Goal: Task Accomplishment & Management: Use online tool/utility

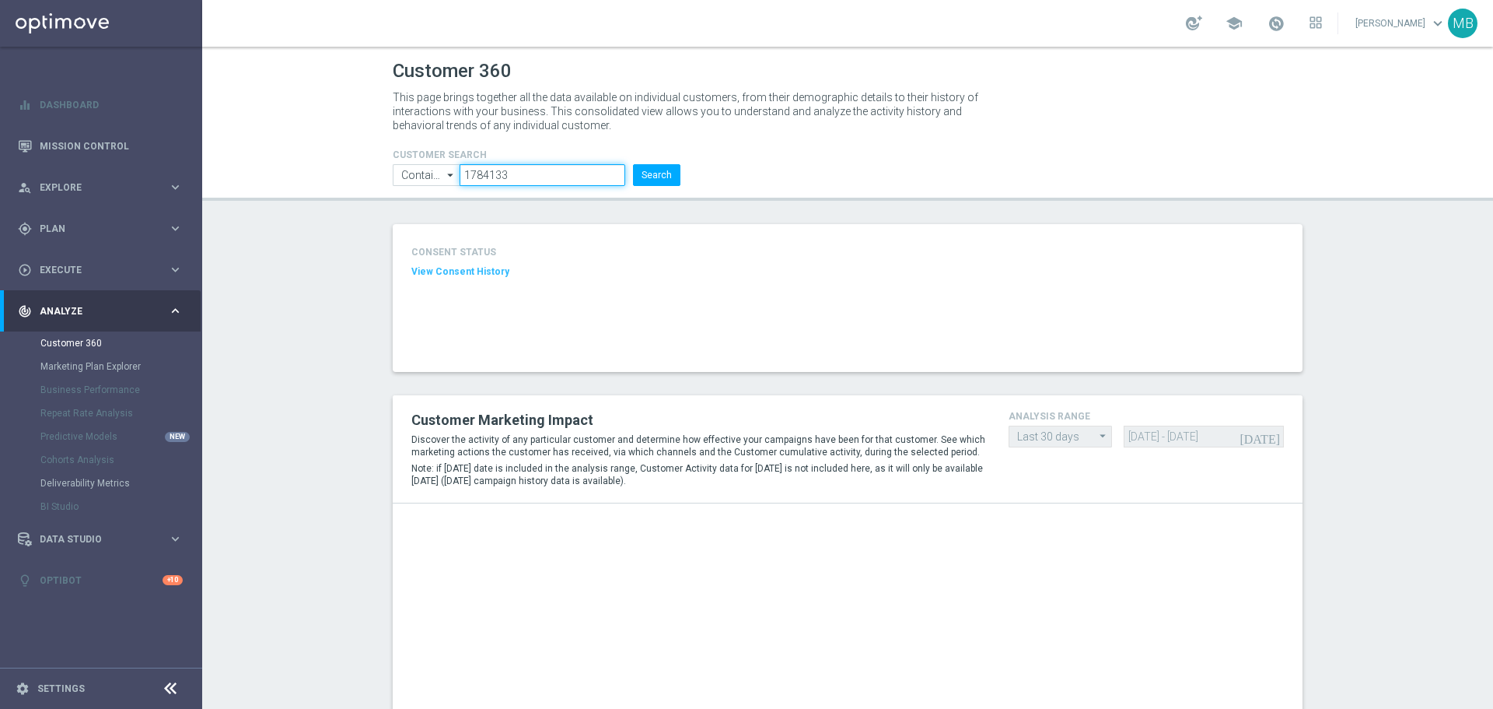
click at [543, 166] on input "1784133" at bounding box center [543, 175] width 166 height 22
paste input "2400321"
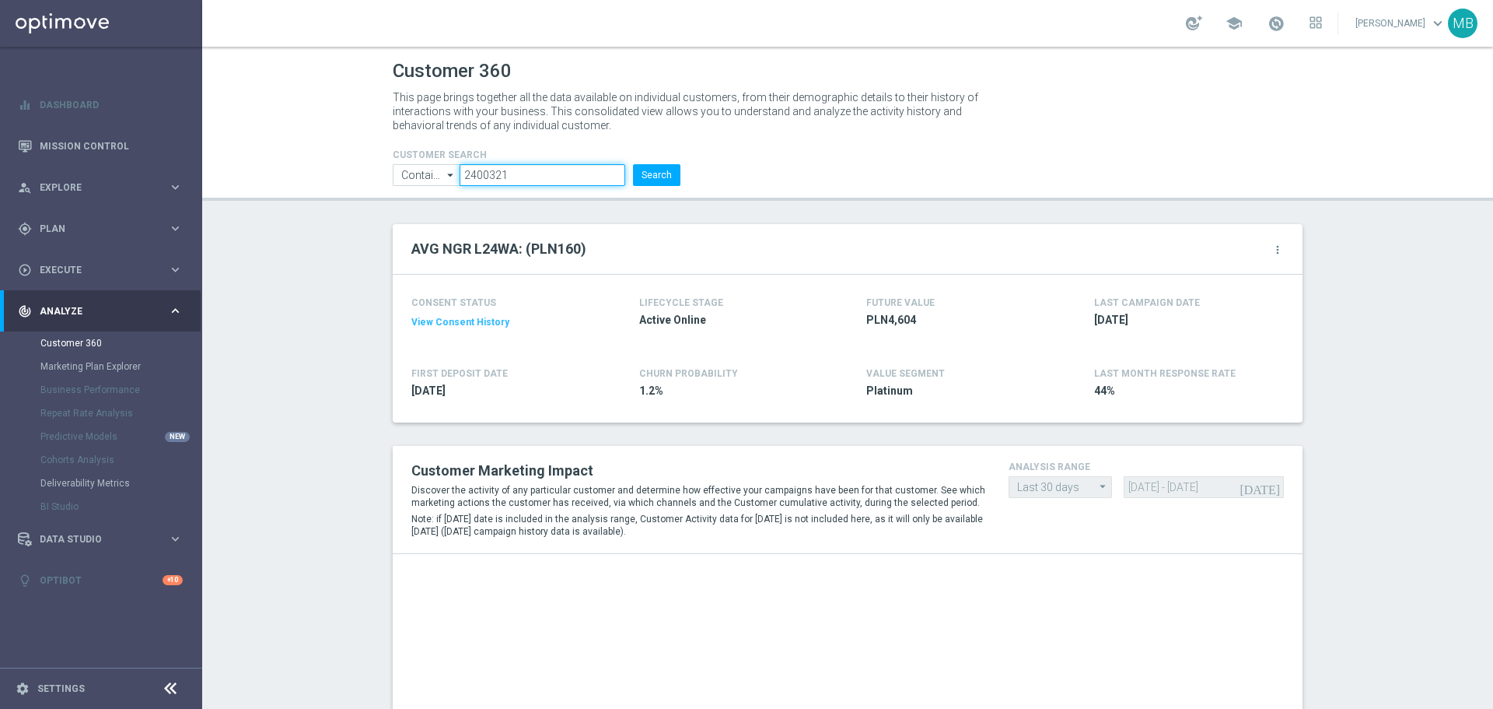
type input "2400321"
click at [684, 169] on div "CUSTOMER SEARCH Contains Contains arrow_drop_down Show Selected 0 of NaN Contai…" at bounding box center [536, 161] width 311 height 50
drag, startPoint x: 627, startPoint y: 159, endPoint x: 638, endPoint y: 167, distance: 13.4
click at [628, 159] on form "CUSTOMER SEARCH Contains Contains arrow_drop_down Show Selected 0 of NaN Contai…" at bounding box center [537, 167] width 288 height 37
click at [641, 170] on button "Search" at bounding box center [656, 175] width 47 height 22
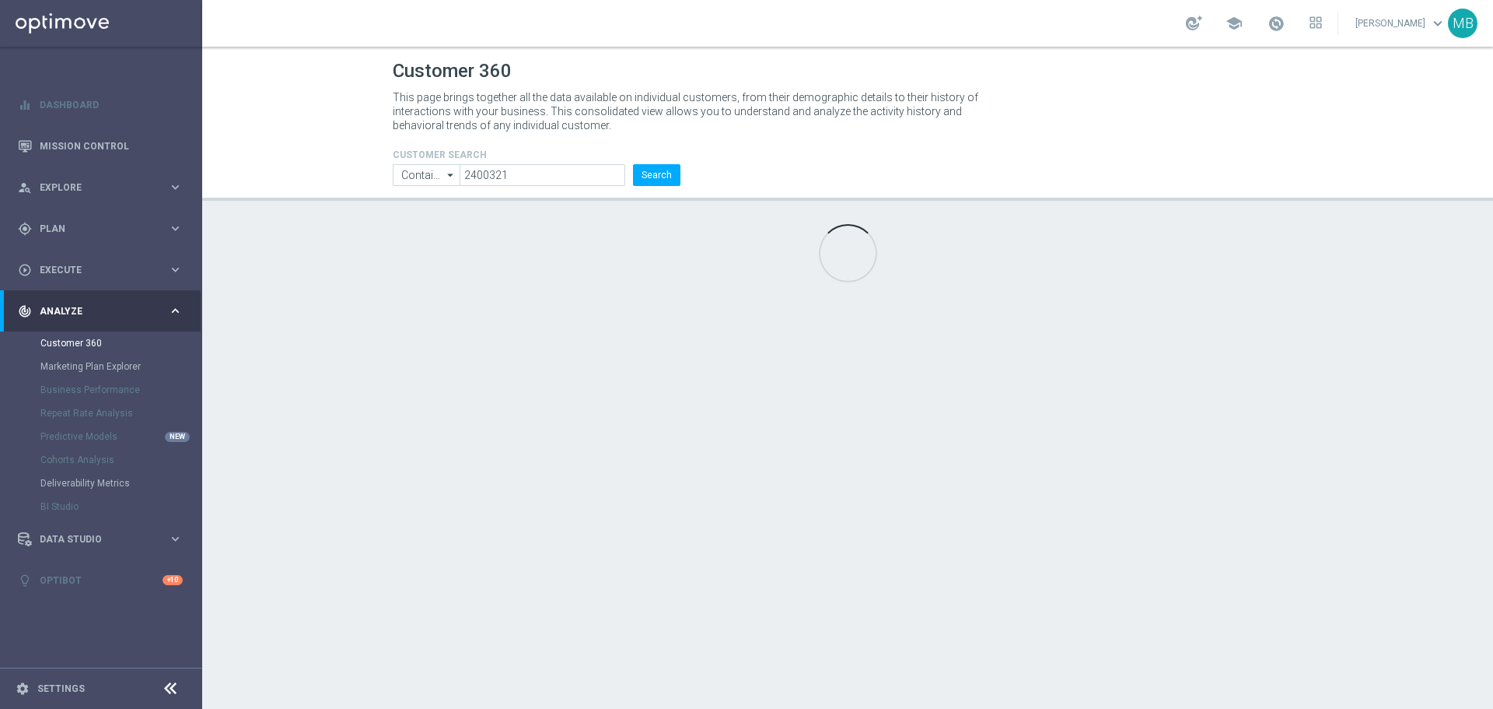
click at [737, 177] on div "CUSTOMER SEARCH Contains Contains arrow_drop_down Show Selected 0 of NaN Contai…" at bounding box center [847, 161] width 933 height 50
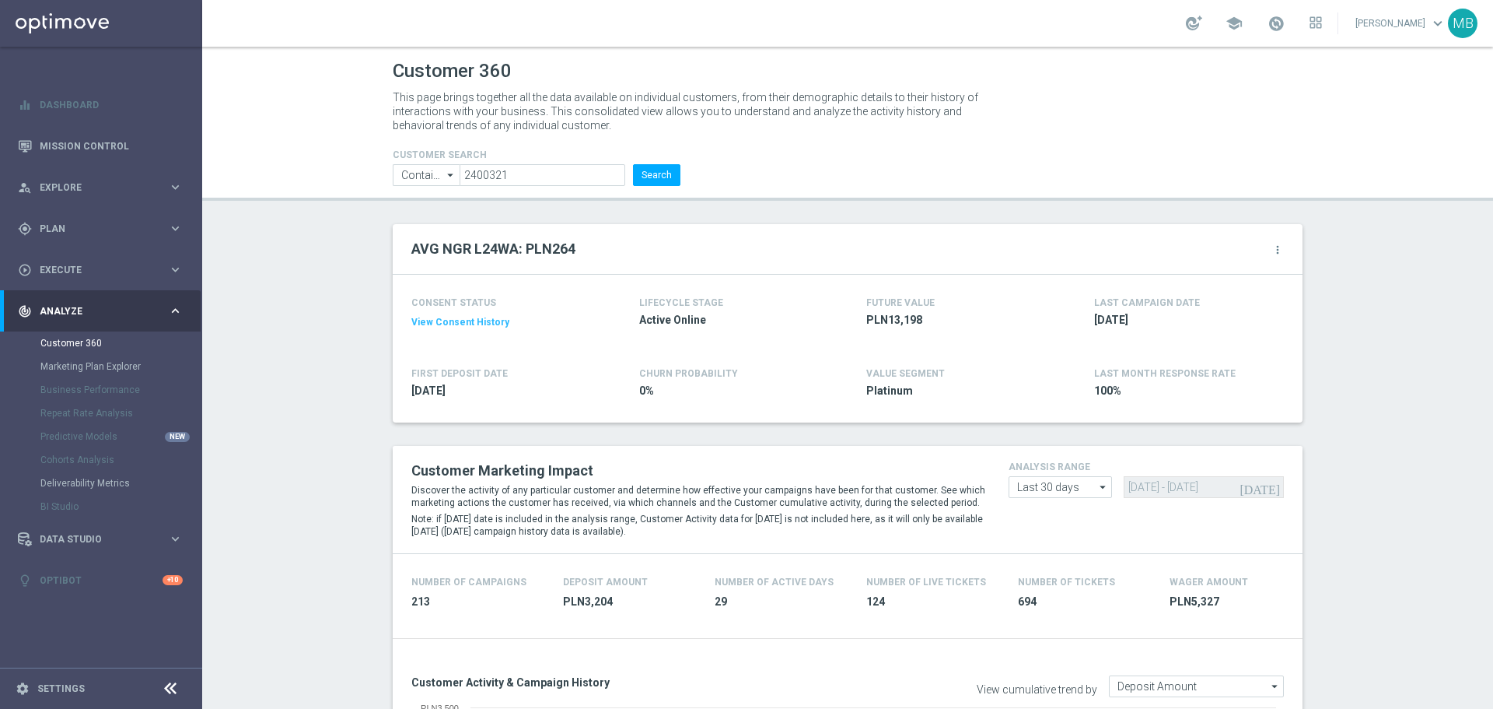
click at [656, 187] on header "Customer 360 This page brings together all the data available on individual cus…" at bounding box center [847, 124] width 1291 height 154
click at [656, 166] on button "Search" at bounding box center [656, 175] width 47 height 22
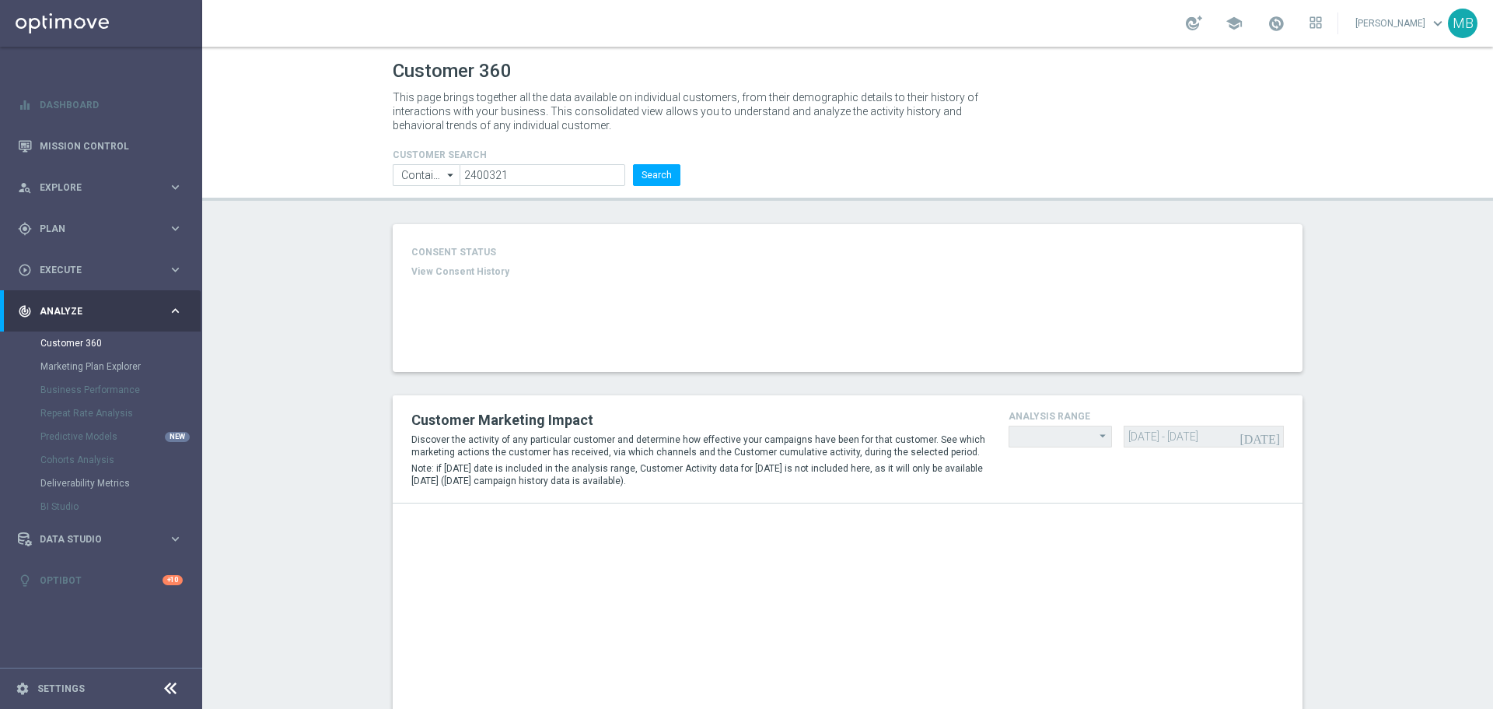
type input "Last 30 days"
type input "Deposit Amount"
type input "Last 30 days"
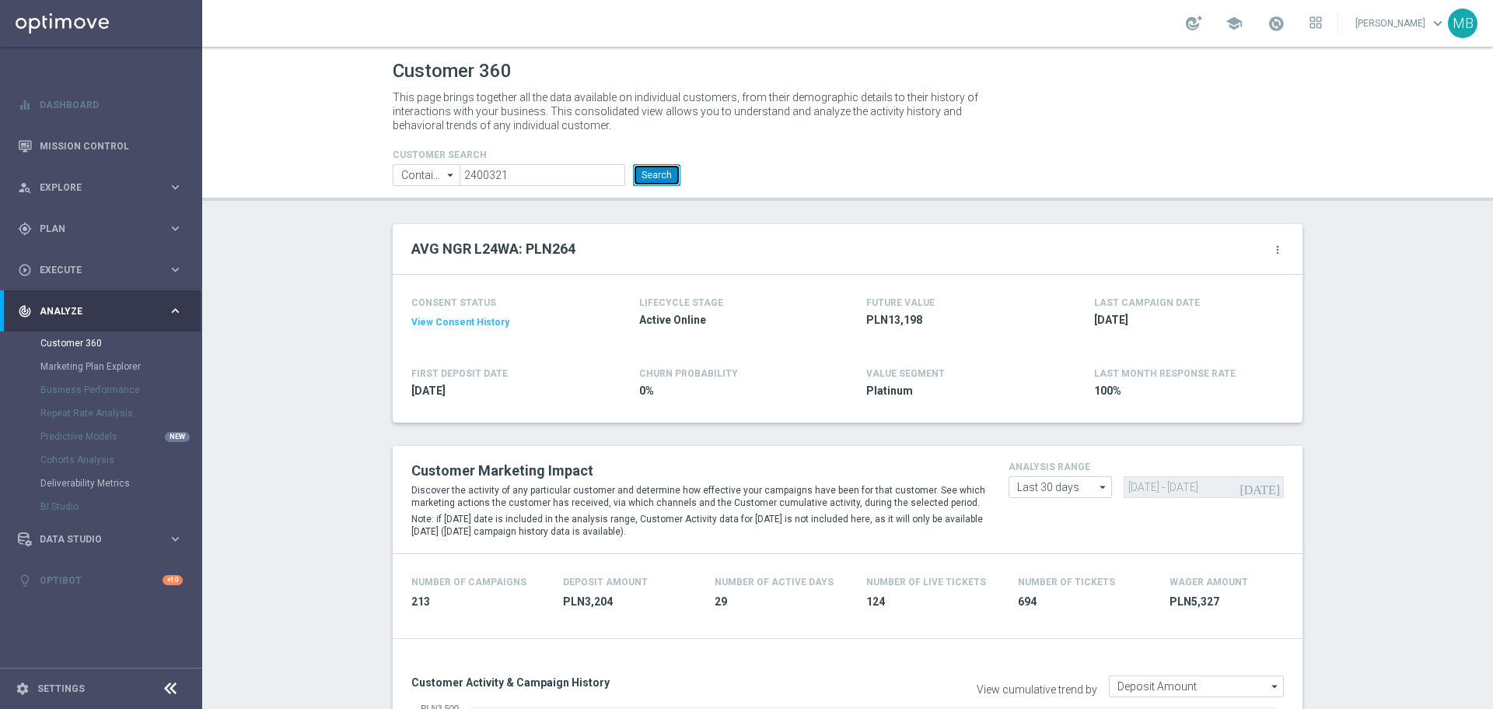
click at [636, 166] on button "Search" at bounding box center [656, 175] width 47 height 22
drag, startPoint x: 647, startPoint y: 177, endPoint x: 939, endPoint y: 7, distance: 337.4
click at [653, 174] on button "Search" at bounding box center [656, 175] width 47 height 22
click at [641, 174] on button "Search" at bounding box center [656, 175] width 47 height 22
